Goal: Information Seeking & Learning: Learn about a topic

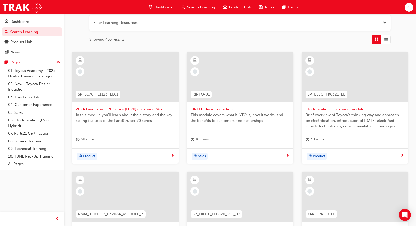
scroll to position [38, 0]
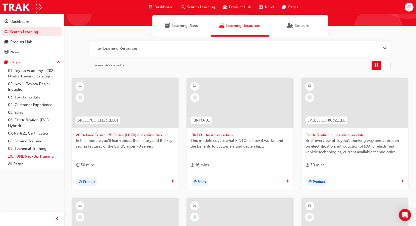
click at [31, 156] on link "10. TUNE Rev-Up Training" at bounding box center [34, 157] width 56 height 8
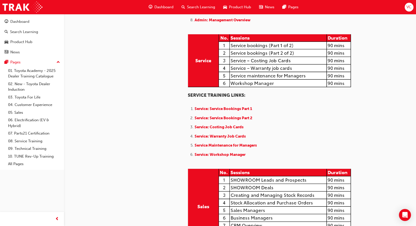
scroll to position [376, 0]
